Goal: Task Accomplishment & Management: Manage account settings

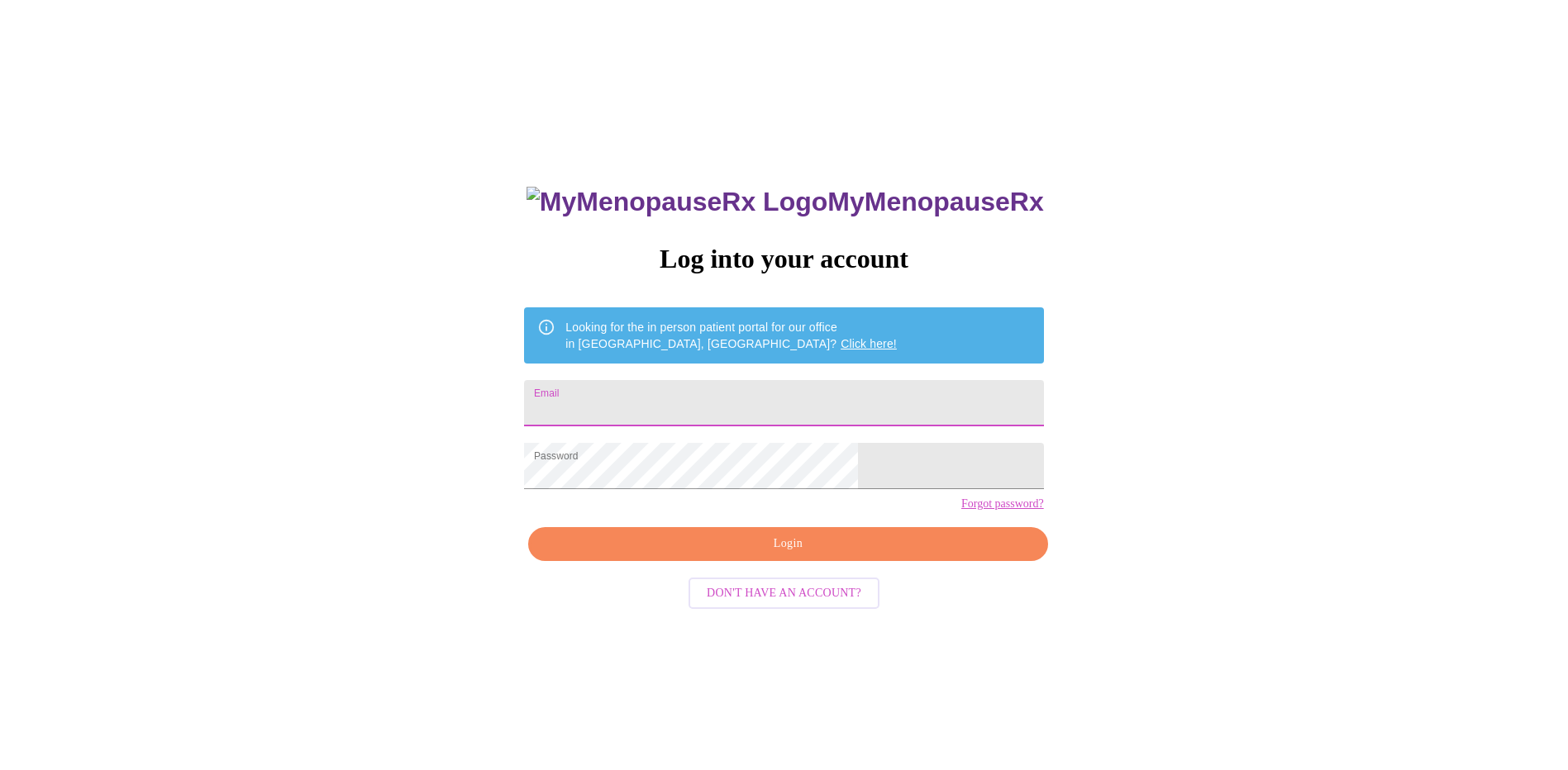
click at [781, 394] on input "Email" at bounding box center [784, 403] width 519 height 46
type input "[EMAIL_ADDRESS][DOMAIN_NAME]"
click at [781, 554] on span "Login" at bounding box center [787, 544] width 481 height 21
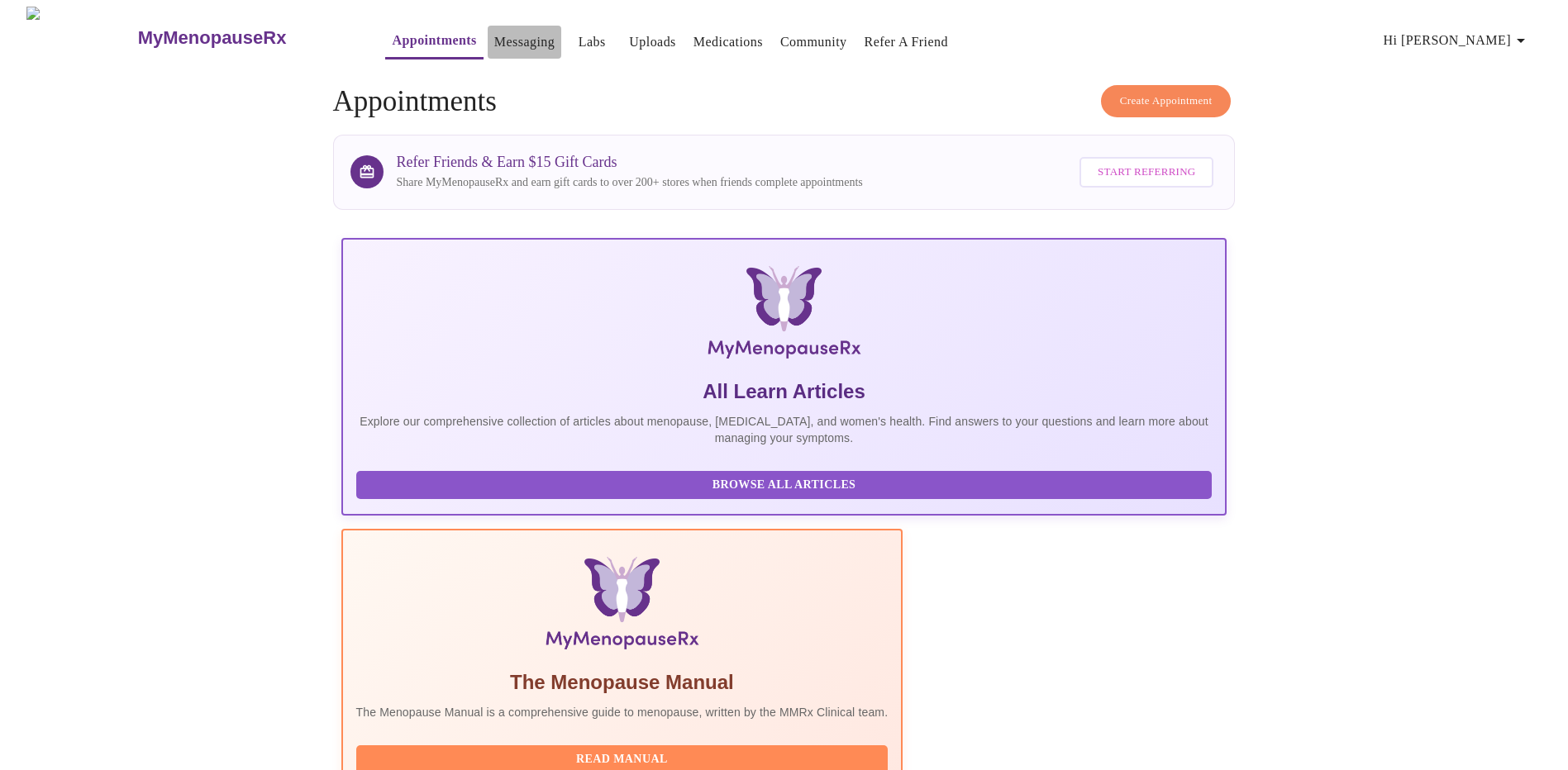
click at [499, 39] on link "Messaging" at bounding box center [524, 42] width 60 height 23
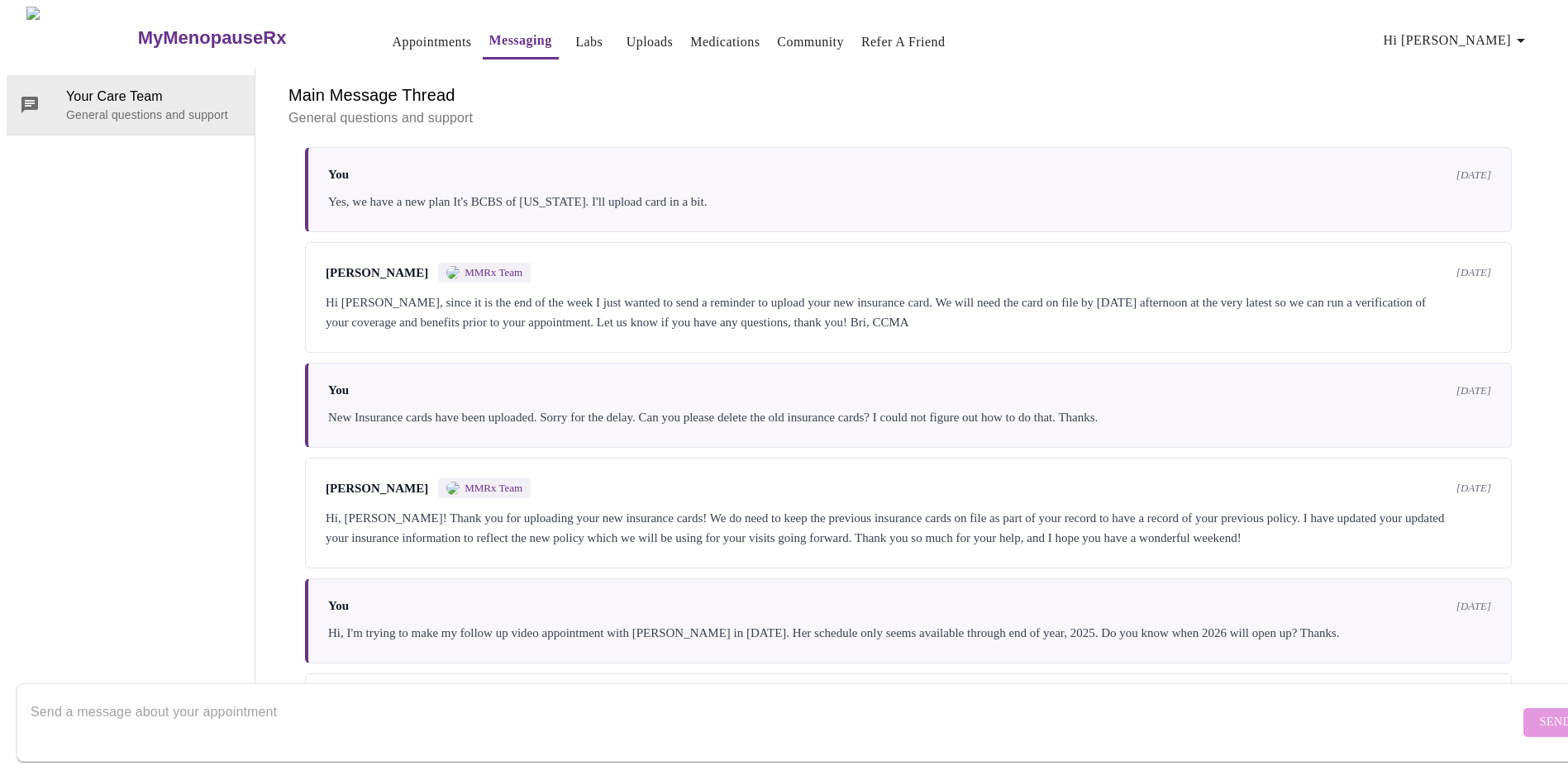
scroll to position [3345, 0]
